Goal: Complete application form

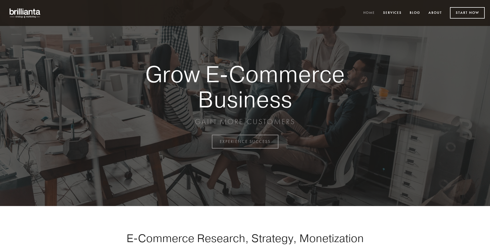
scroll to position [1390, 0]
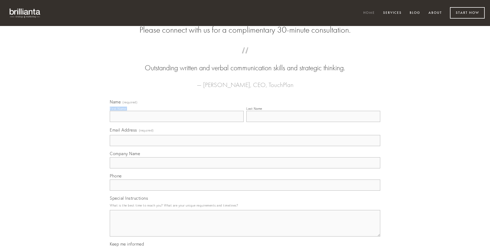
type input "[PERSON_NAME]"
click at [313, 122] on input "Last Name" at bounding box center [313, 116] width 134 height 11
type input "[PERSON_NAME]"
click at [245, 146] on input "Email Address (required)" at bounding box center [245, 140] width 270 height 11
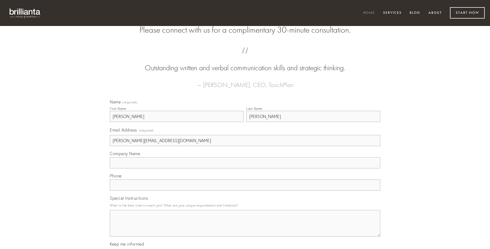
type input "[PERSON_NAME][EMAIL_ADDRESS][DOMAIN_NAME]"
click at [245, 168] on input "Company Name" at bounding box center [245, 162] width 270 height 11
type input "stillicidium"
click at [245, 191] on input "text" at bounding box center [245, 184] width 270 height 11
click at [245, 228] on textarea "Special Instructions" at bounding box center [245, 223] width 270 height 27
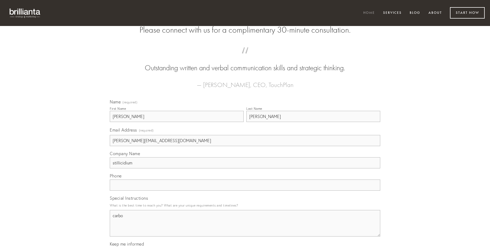
type textarea "carbo"
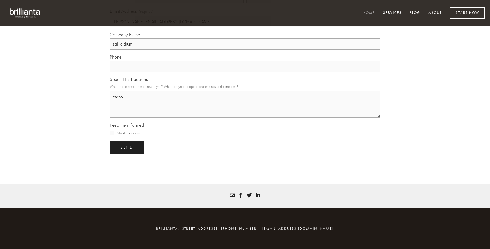
click at [127, 147] on span "send" at bounding box center [126, 147] width 13 height 5
